Goal: Check status: Check status

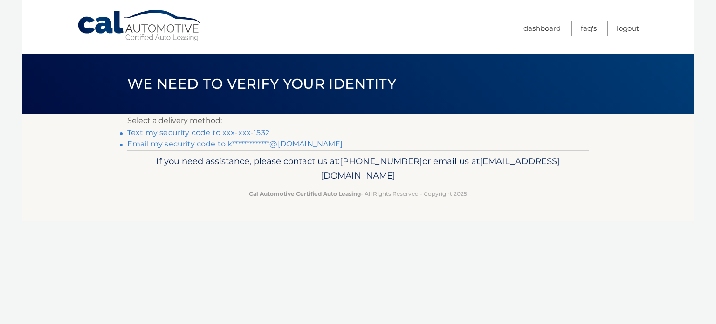
click at [198, 132] on link "Text my security code to xxx-xxx-1532" at bounding box center [198, 132] width 142 height 9
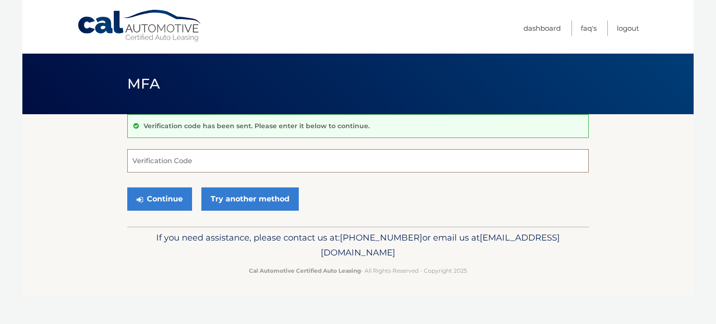
click at [182, 162] on input "Verification Code" at bounding box center [358, 160] width 462 height 23
type input "231454"
click at [144, 192] on button "Continue" at bounding box center [159, 198] width 65 height 23
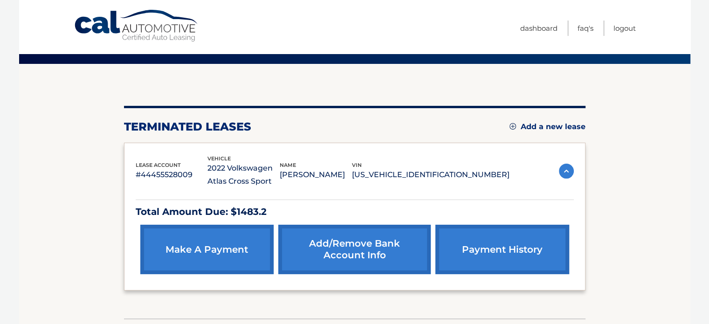
scroll to position [114, 0]
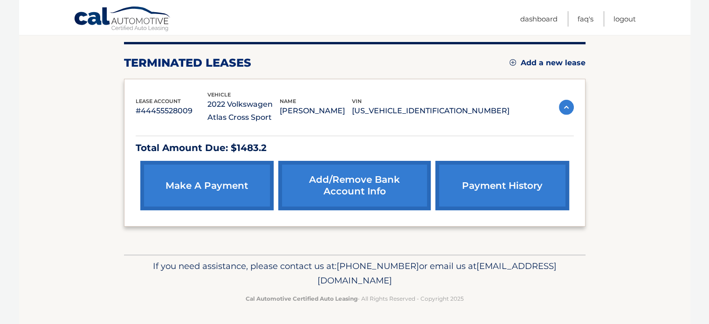
click at [501, 181] on link "payment history" at bounding box center [501, 185] width 133 height 49
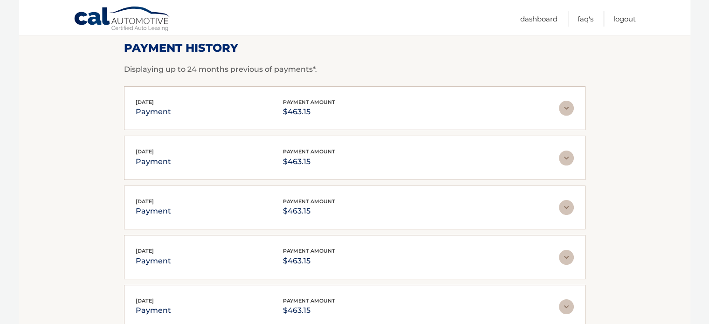
scroll to position [99, 0]
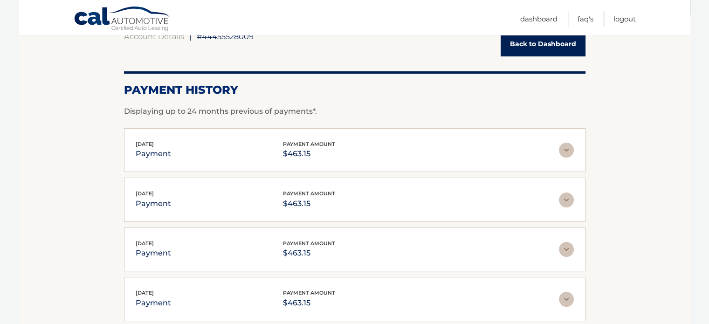
click at [573, 146] on img at bounding box center [566, 150] width 15 height 15
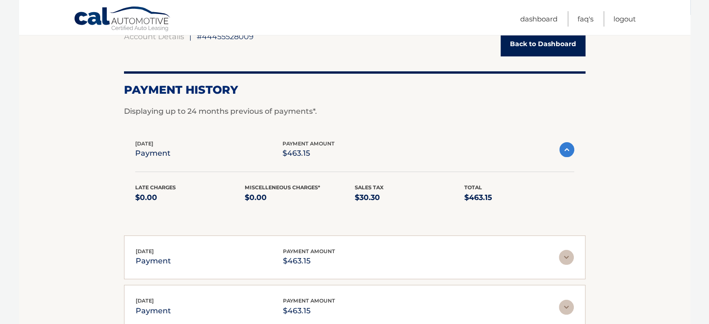
click at [563, 150] on img at bounding box center [566, 149] width 15 height 15
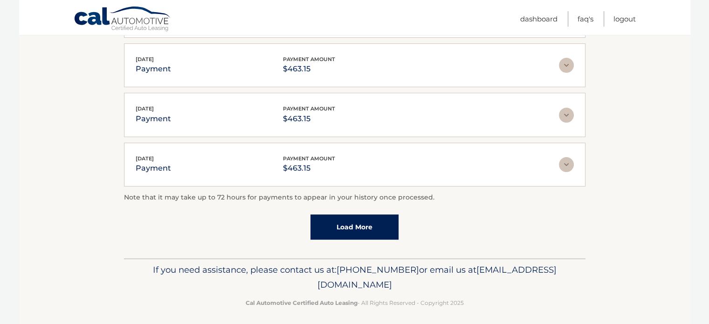
scroll to position [286, 0]
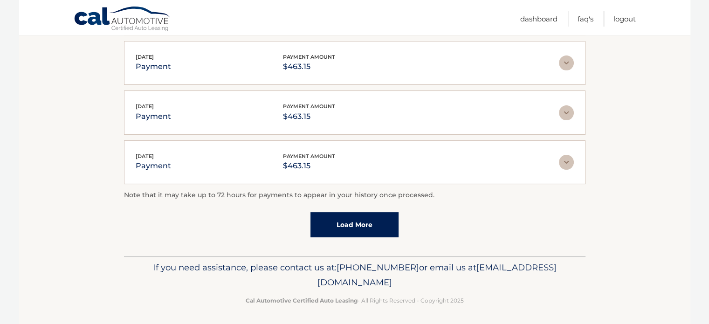
click at [381, 221] on link "Load More" at bounding box center [355, 224] width 88 height 25
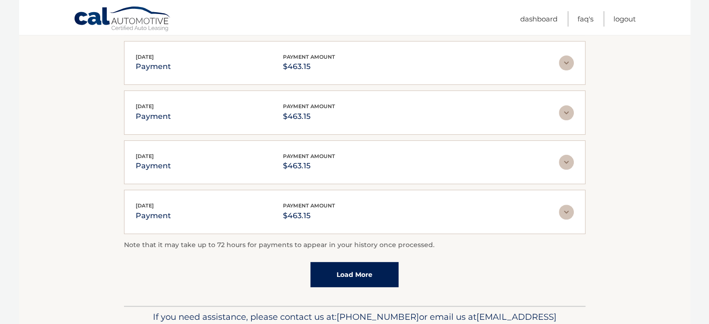
scroll to position [53, 0]
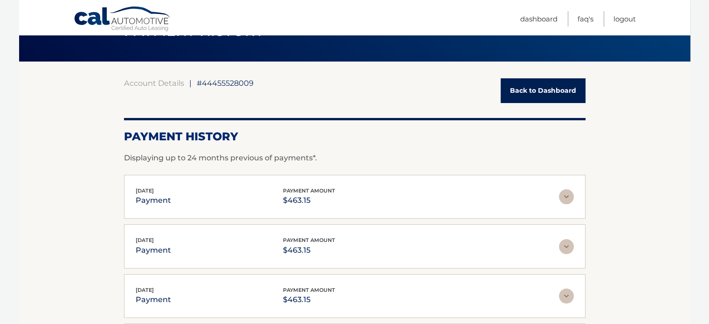
click at [224, 81] on span "#44455528009" at bounding box center [225, 82] width 57 height 9
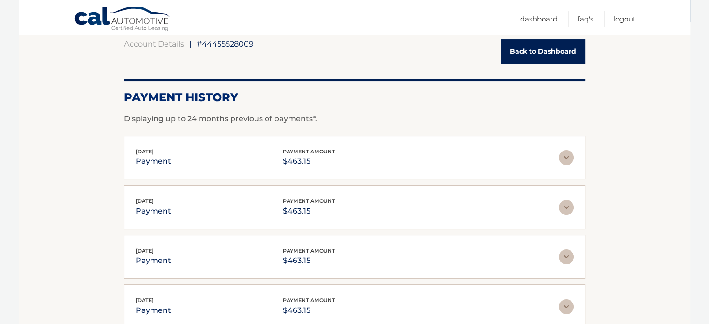
scroll to position [146, 0]
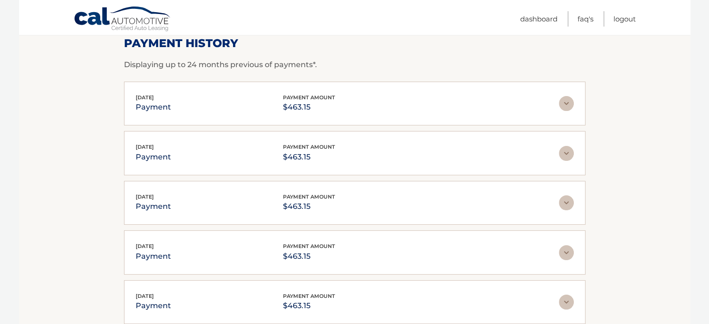
click at [461, 102] on div "Aug 04, 2025 payment payment amount $463.15" at bounding box center [347, 103] width 423 height 21
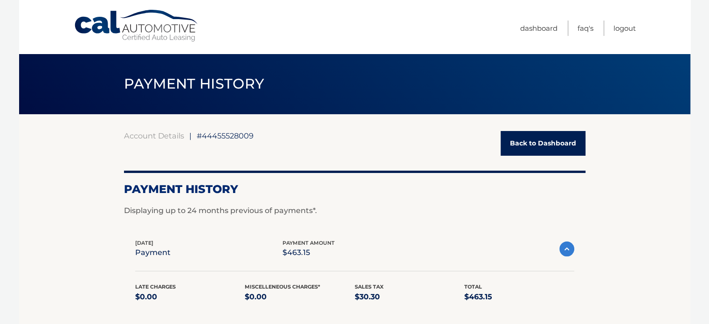
scroll to position [0, 0]
click at [538, 28] on link "Dashboard" at bounding box center [538, 28] width 37 height 15
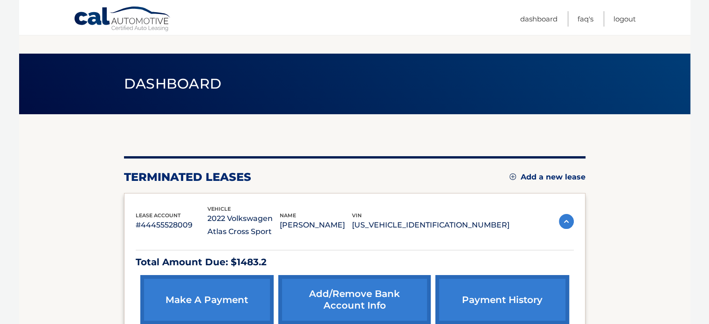
scroll to position [114, 0]
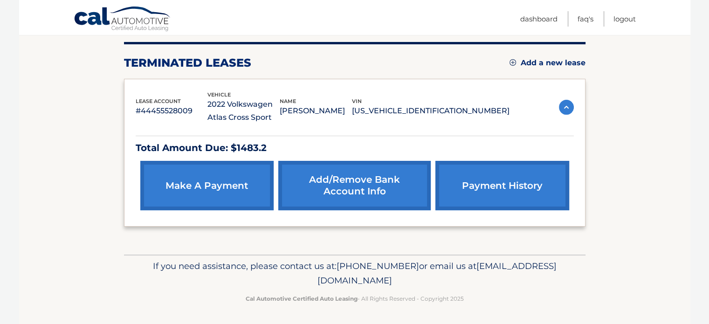
click at [466, 186] on link "payment history" at bounding box center [501, 185] width 133 height 49
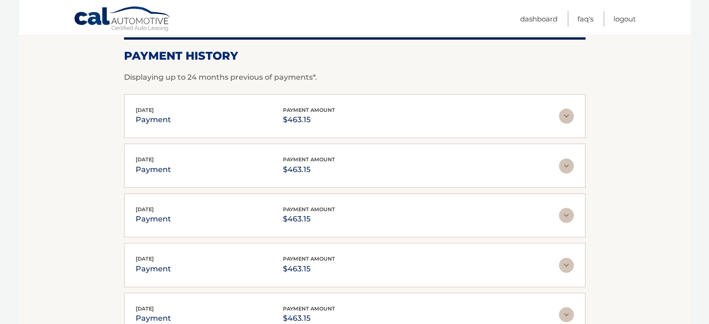
scroll to position [93, 0]
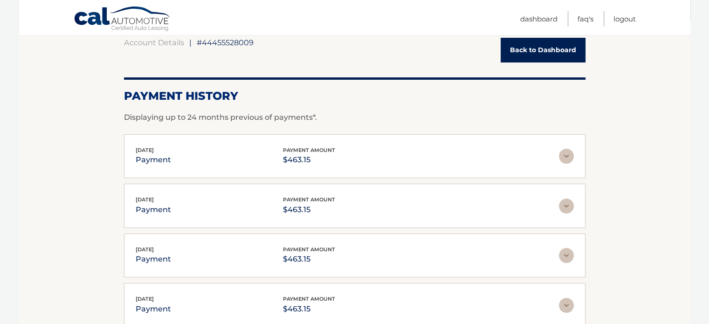
click at [569, 154] on img at bounding box center [566, 156] width 15 height 15
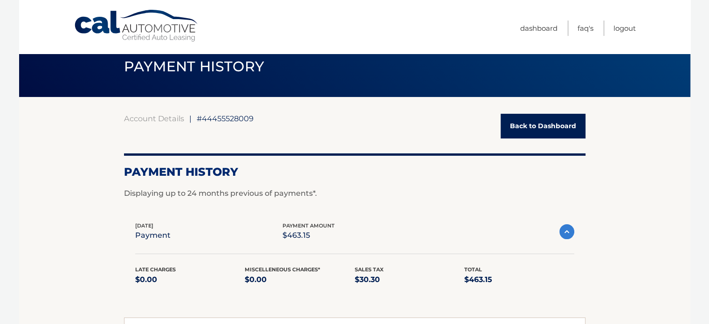
scroll to position [0, 0]
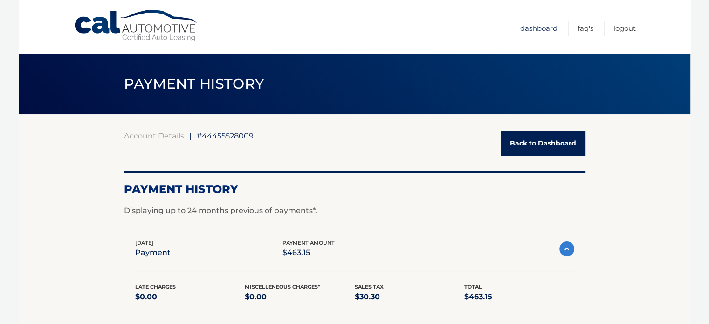
click at [532, 26] on link "Dashboard" at bounding box center [538, 28] width 37 height 15
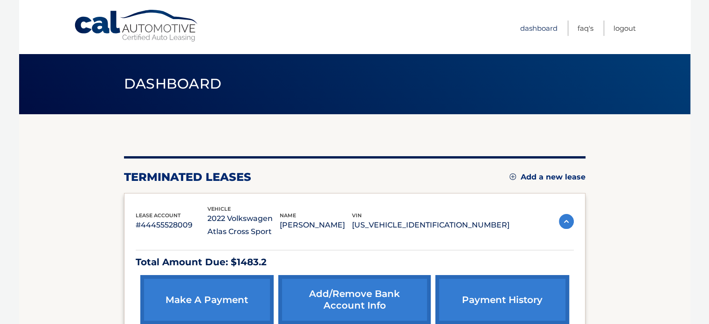
click at [539, 27] on link "Dashboard" at bounding box center [538, 28] width 37 height 15
click at [104, 25] on link "Cal Automotive" at bounding box center [137, 25] width 126 height 33
